Goal: Go to known website: Access a specific website the user already knows

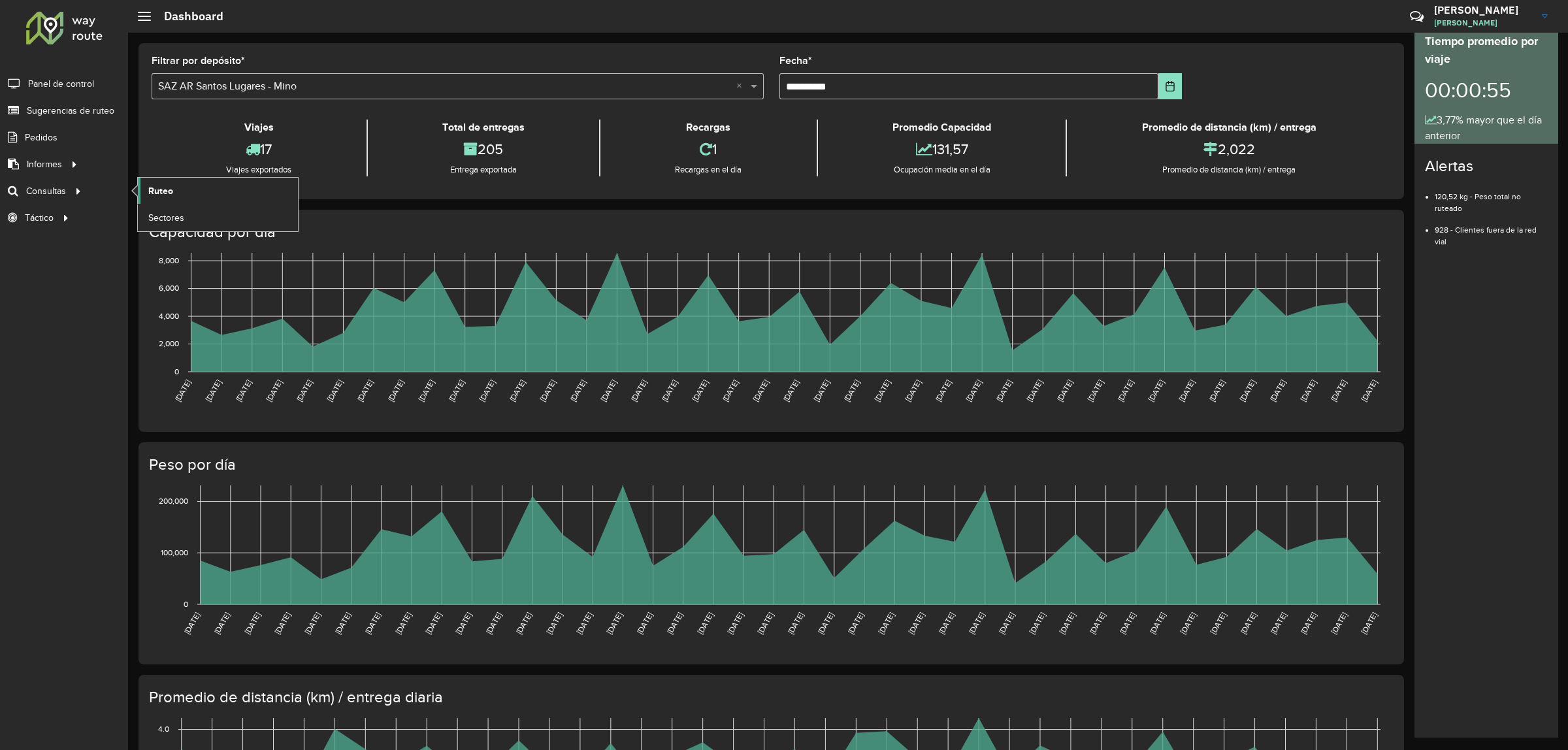
click at [154, 188] on span "Ruteo" at bounding box center [160, 191] width 25 height 14
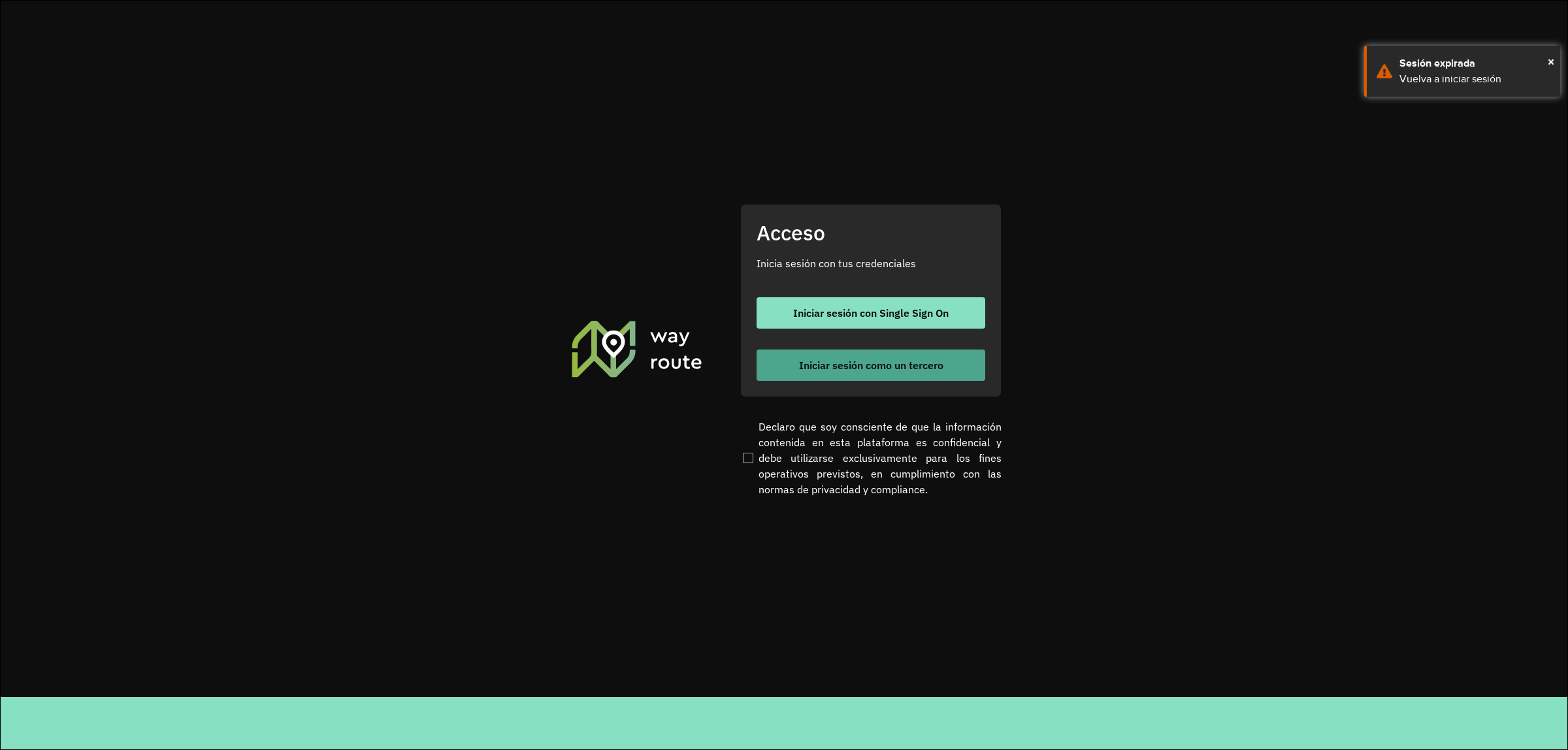
click at [879, 364] on span "Iniciar sesión como un tercero" at bounding box center [871, 364] width 145 height 10
click at [923, 368] on span "Iniciar sesión como un tercero" at bounding box center [871, 364] width 145 height 10
click at [844, 370] on span "Iniciar sesión como un tercero" at bounding box center [871, 364] width 145 height 10
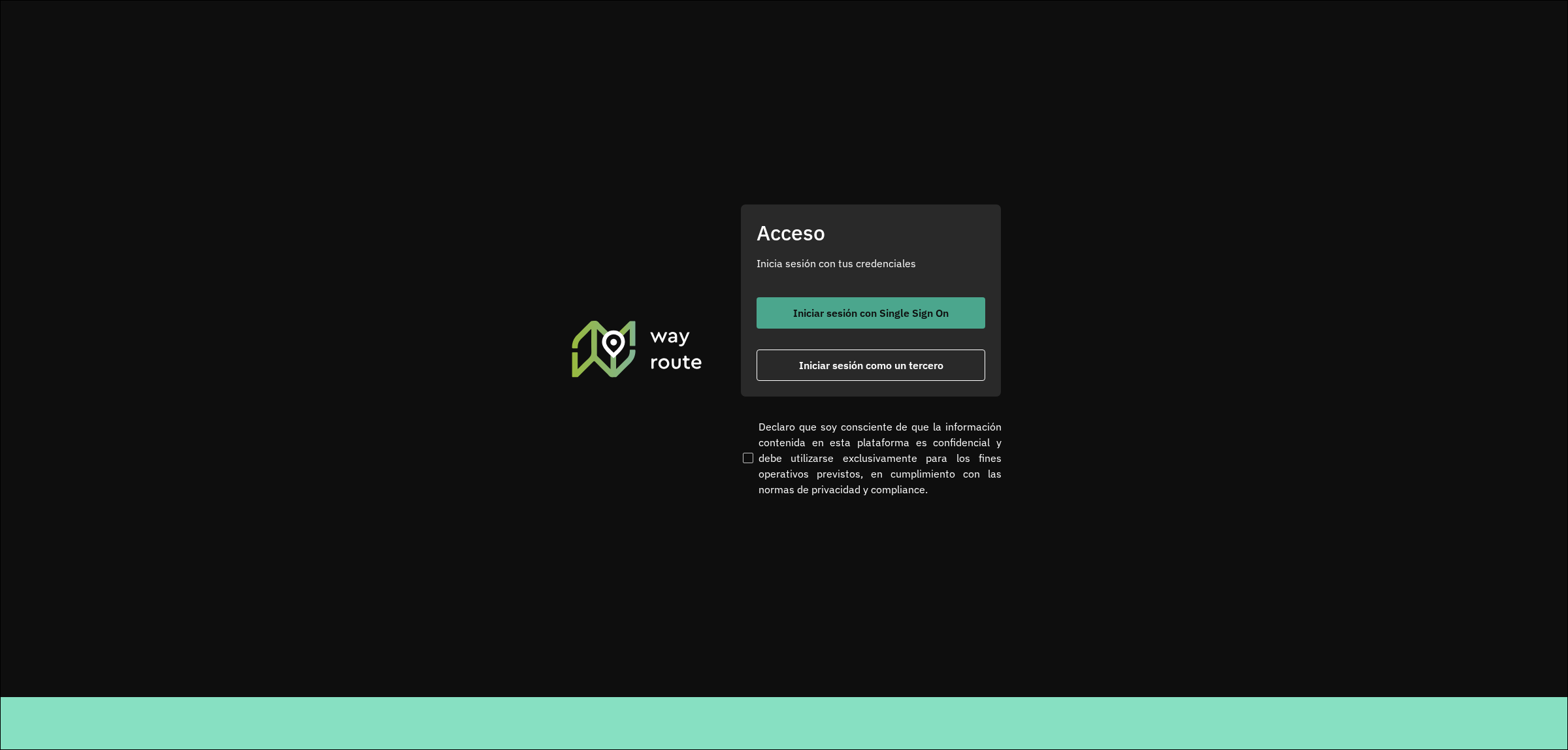
click at [925, 323] on button "Iniciar sesión con Single Sign On" at bounding box center [870, 313] width 229 height 32
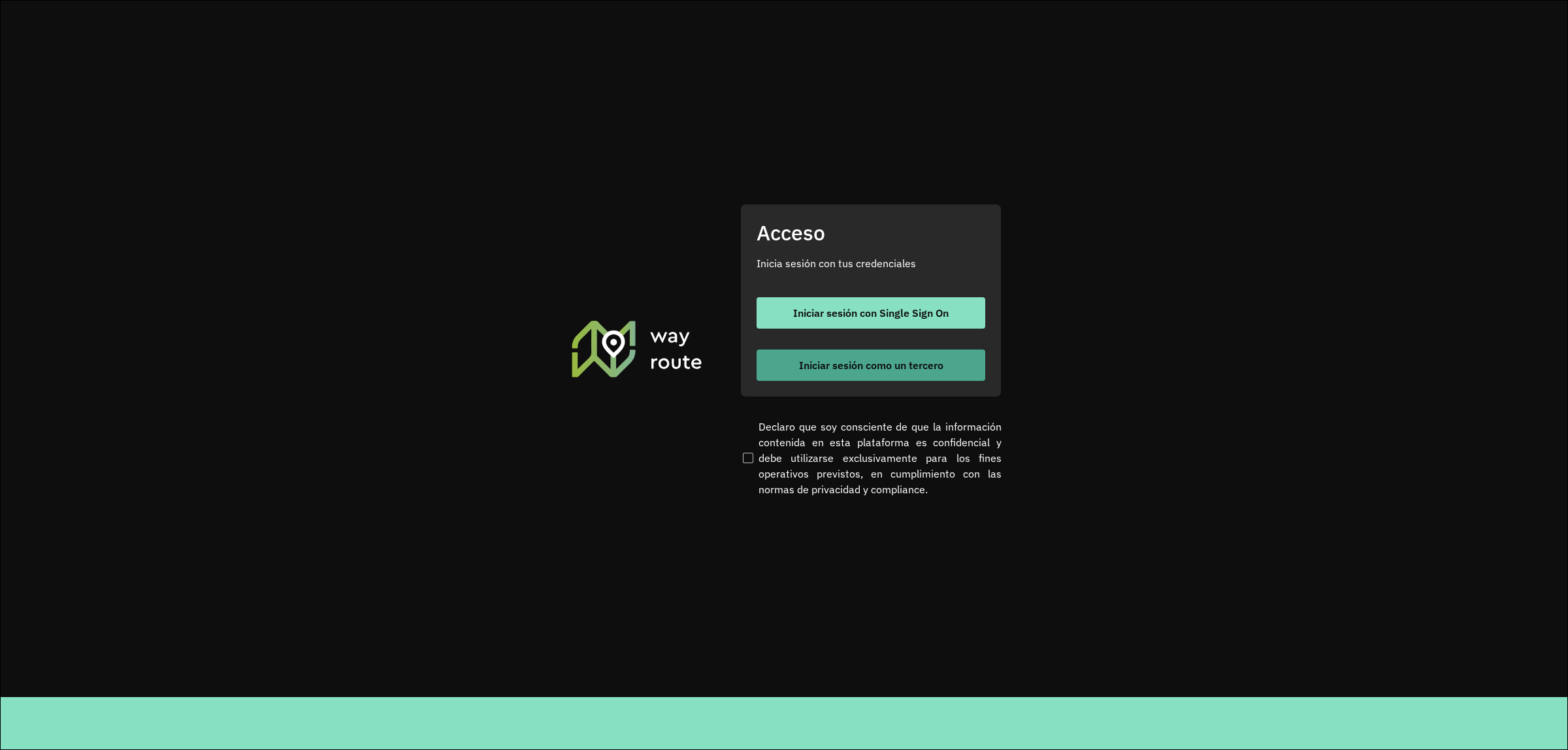
click at [886, 355] on button "Iniciar sesión como un tercero" at bounding box center [870, 365] width 229 height 32
